Goal: Check status: Check status

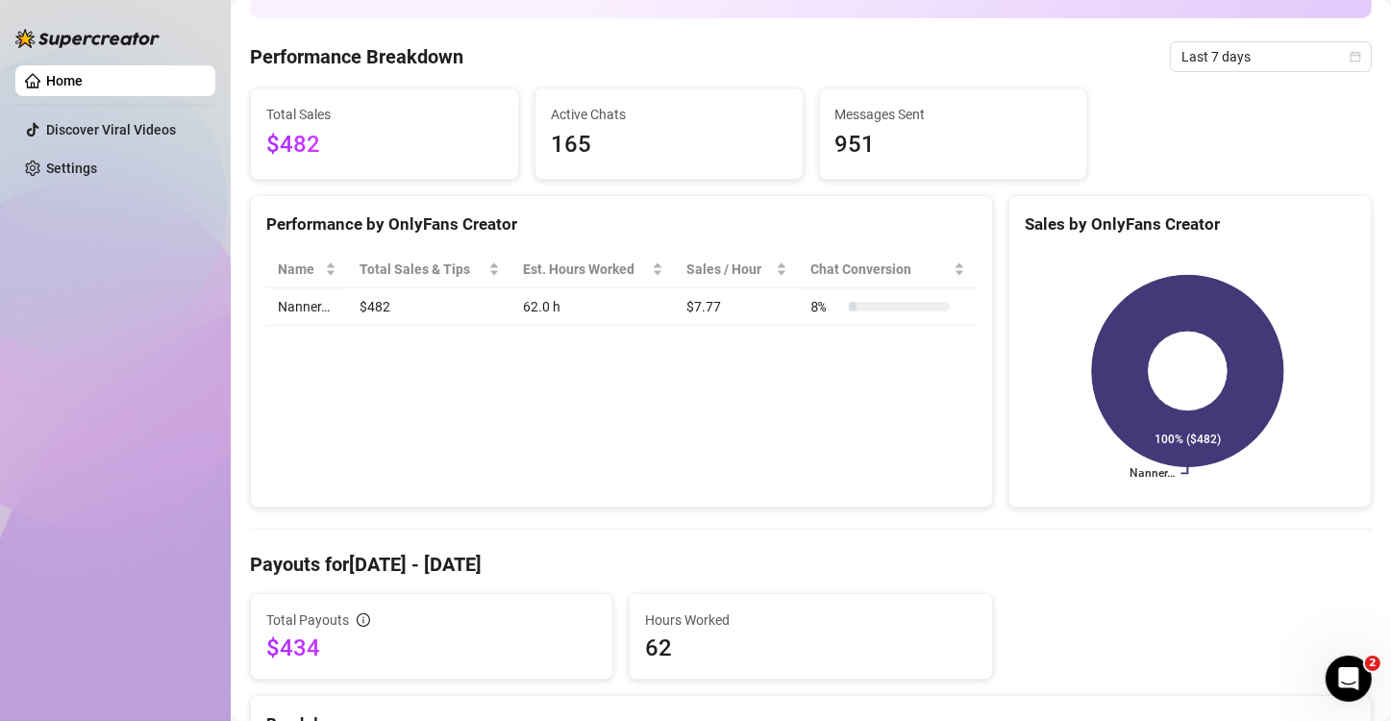
scroll to position [32, 0]
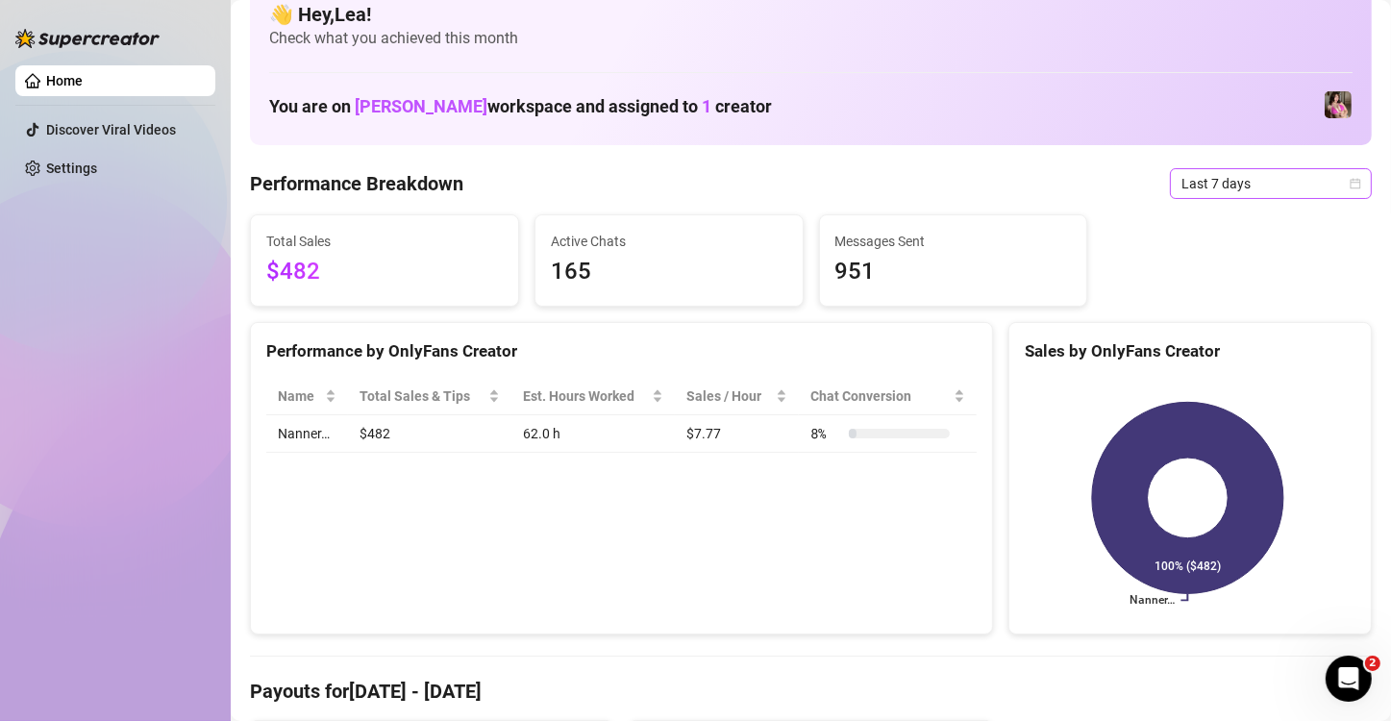
click at [1349, 178] on div "Last 7 days" at bounding box center [1271, 183] width 202 height 31
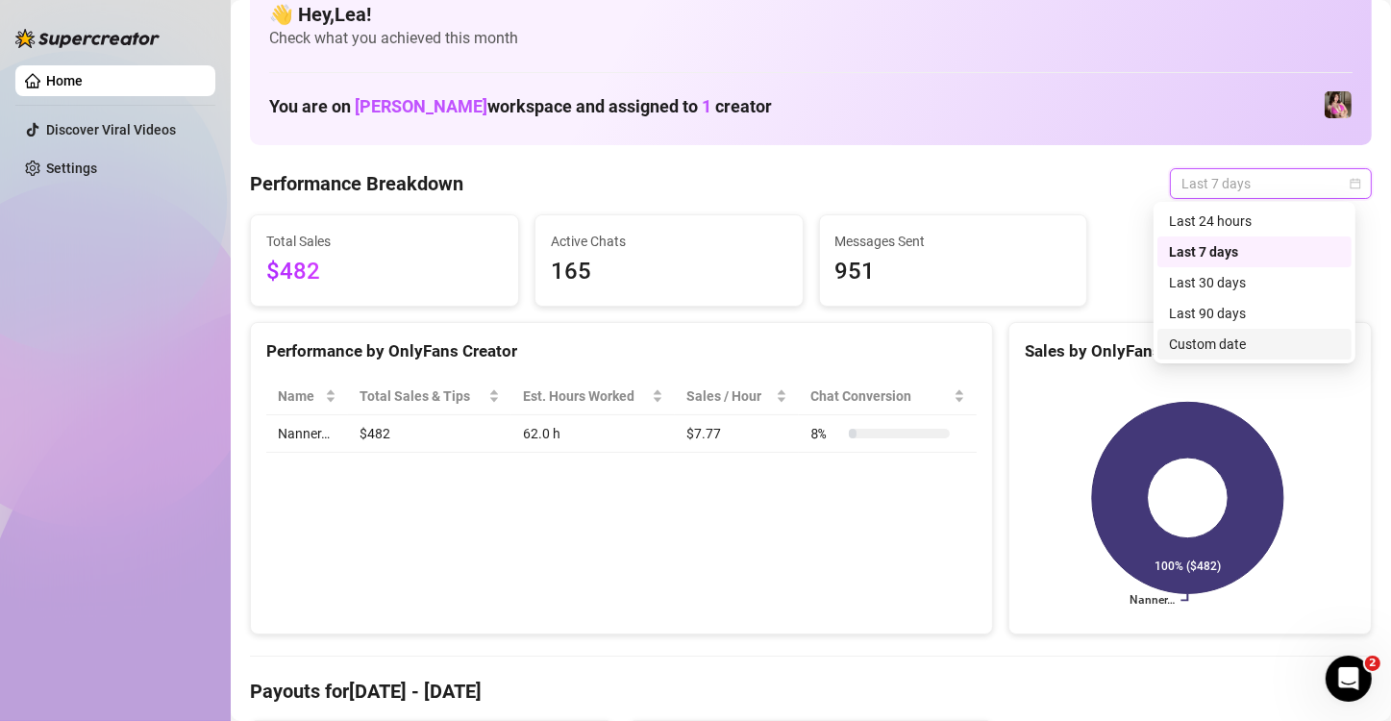
click at [1213, 342] on div "Custom date" at bounding box center [1254, 344] width 171 height 21
click at [1213, 342] on body "Home Discover Viral Videos Settings Before OnlyFans cut GMT+8 [GEOGRAPHIC_DATA]…" at bounding box center [695, 360] width 1391 height 721
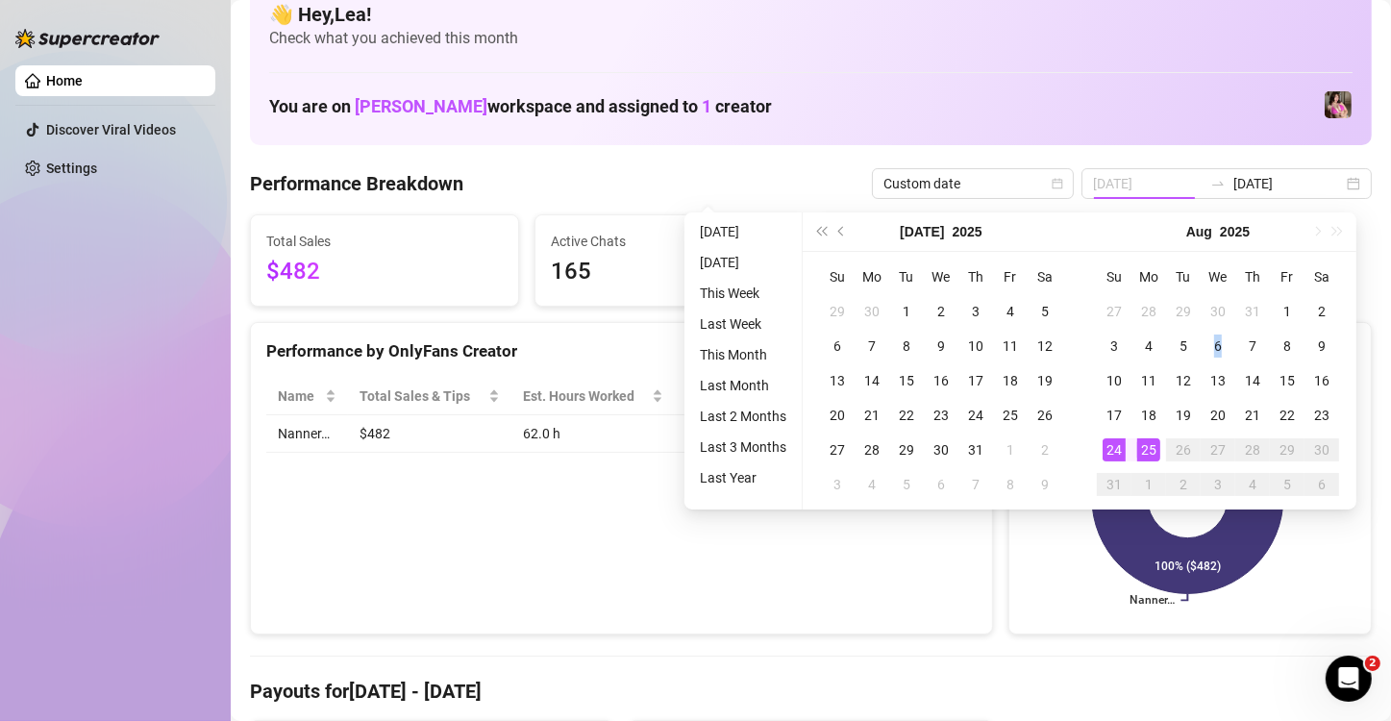
type input "[DATE]"
click at [1142, 447] on div "25" at bounding box center [1148, 449] width 23 height 23
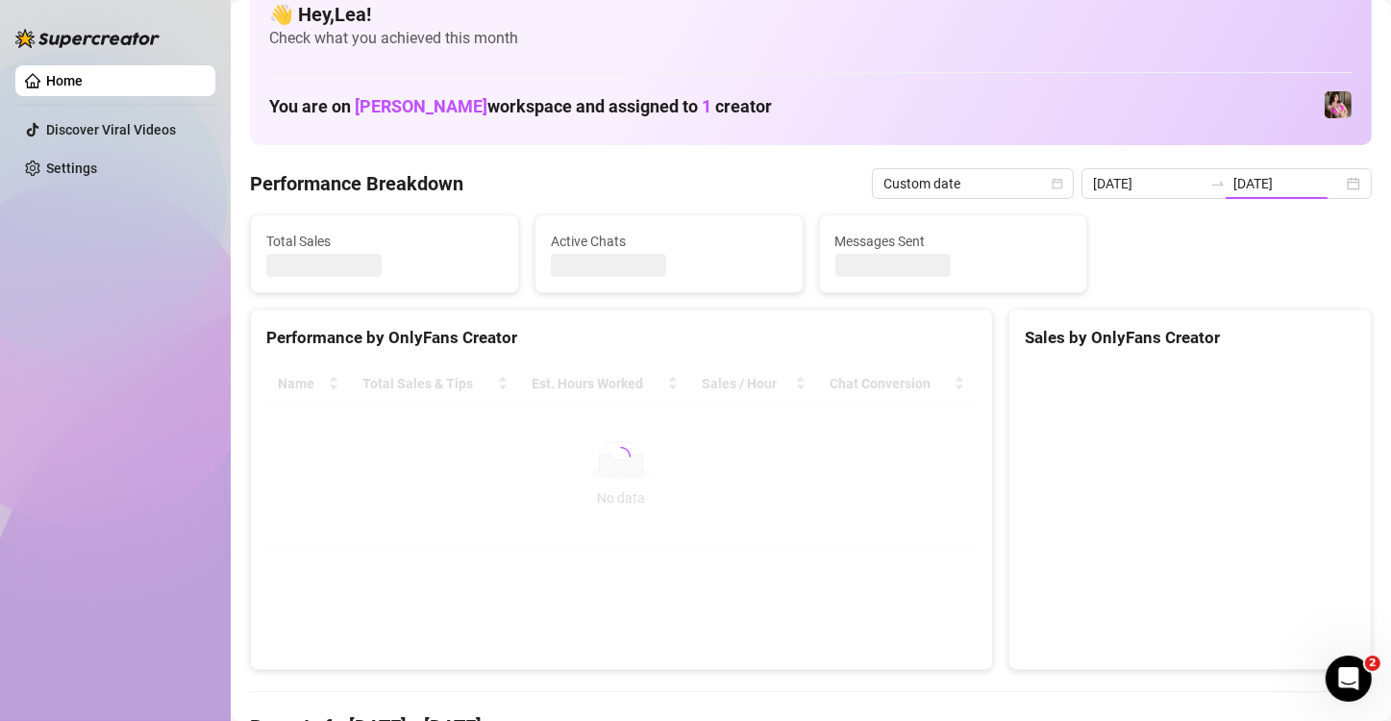
type input "[DATE]"
